Goal: Find specific page/section: Find specific page/section

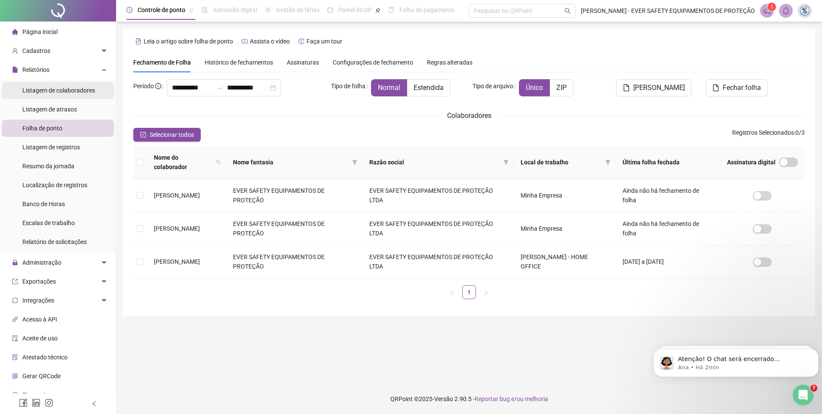
click at [48, 92] on span "Listagem de colaboradores" at bounding box center [58, 90] width 73 height 7
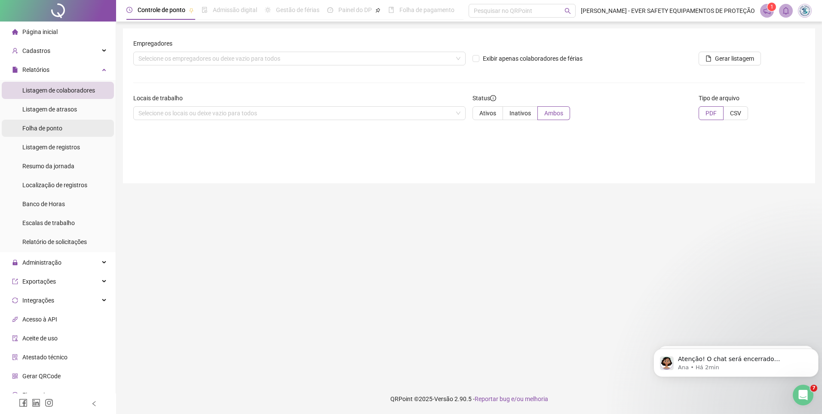
click at [39, 130] on span "Folha de ponto" at bounding box center [42, 128] width 40 height 7
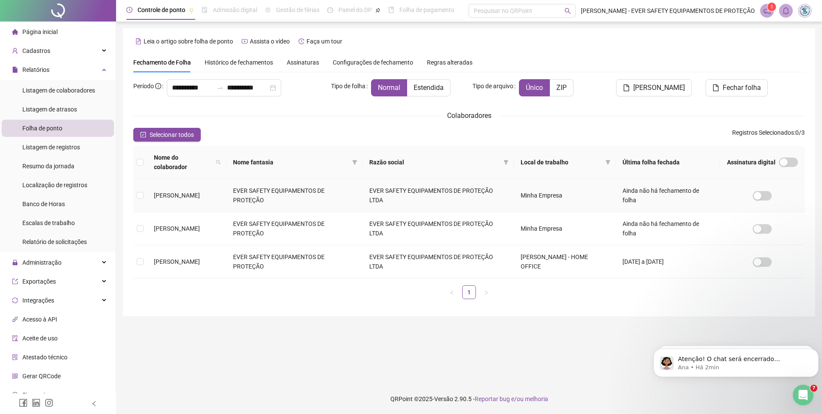
click at [148, 185] on td "[PERSON_NAME]" at bounding box center [186, 195] width 79 height 33
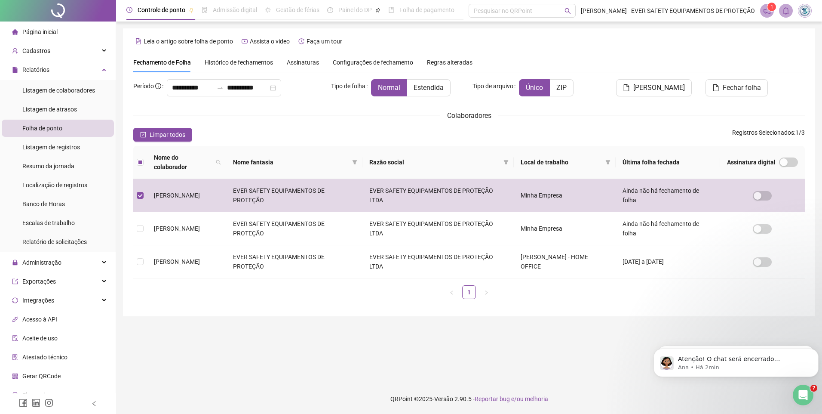
click at [371, 63] on span "Configurações de fechamento" at bounding box center [373, 62] width 80 height 6
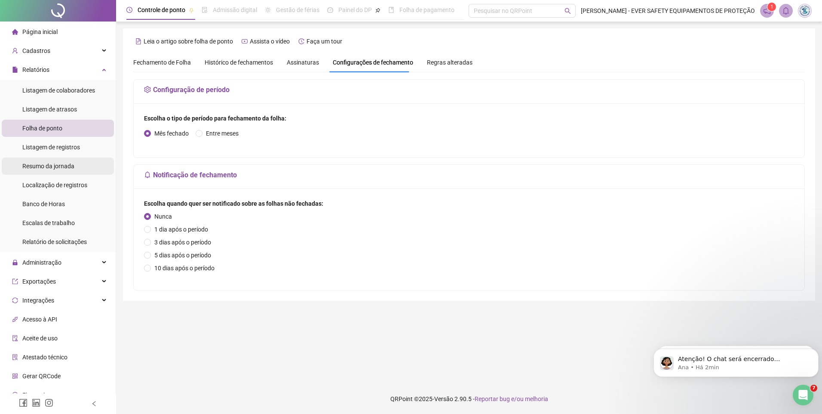
click at [70, 166] on span "Resumo da jornada" at bounding box center [48, 166] width 52 height 7
